Goal: Navigation & Orientation: Find specific page/section

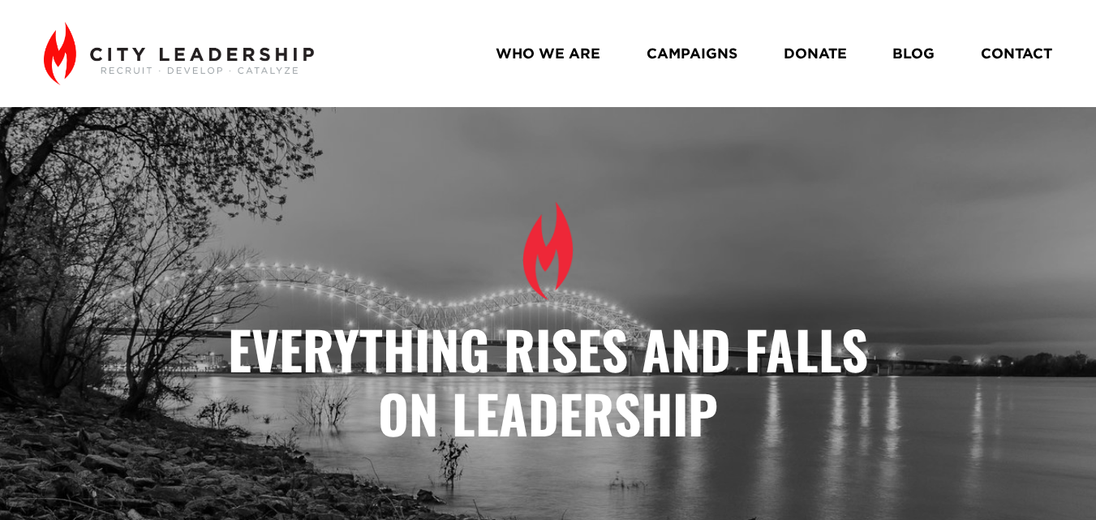
click at [572, 64] on link "WHO WE ARE" at bounding box center [547, 53] width 105 height 28
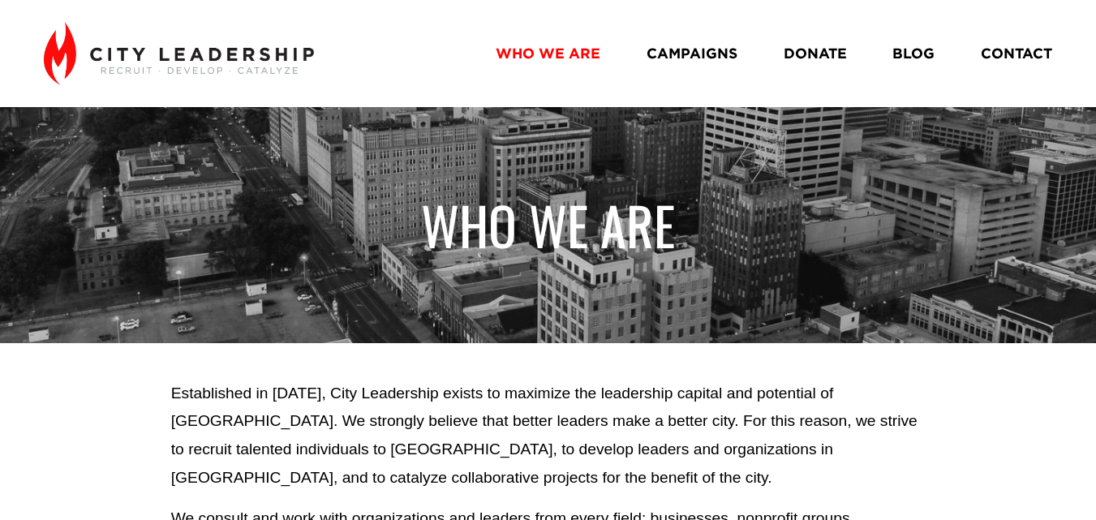
click at [281, 49] on img at bounding box center [179, 53] width 270 height 63
